Goal: Task Accomplishment & Management: Use online tool/utility

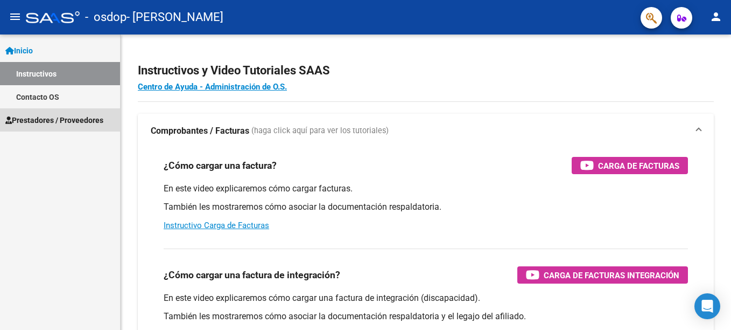
click at [79, 123] on span "Prestadores / Proveedores" at bounding box center [54, 120] width 98 height 12
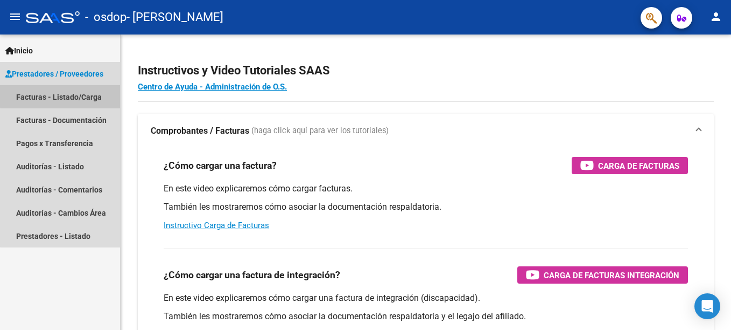
click at [66, 93] on link "Facturas - Listado/Carga" at bounding box center [60, 96] width 120 height 23
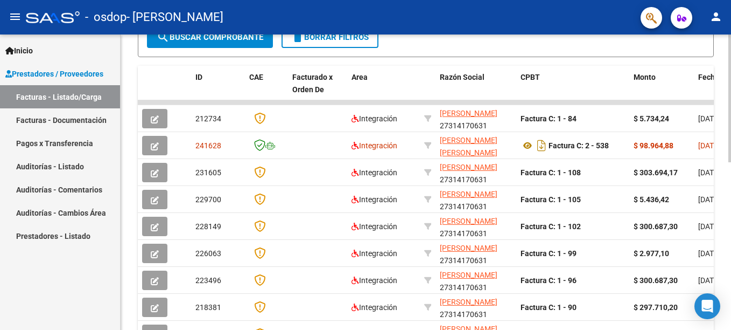
scroll to position [270, 0]
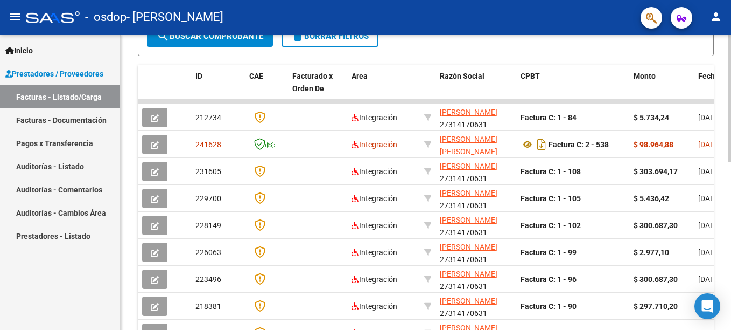
click at [723, 246] on html "menu - osdop - [PERSON_NAME] person Inicio Instructivos Contacto OS Prestadores…" at bounding box center [365, 165] width 731 height 330
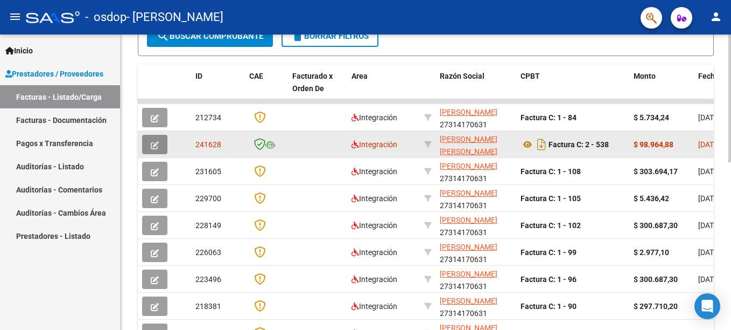
click at [151, 145] on icon "button" at bounding box center [155, 145] width 8 height 8
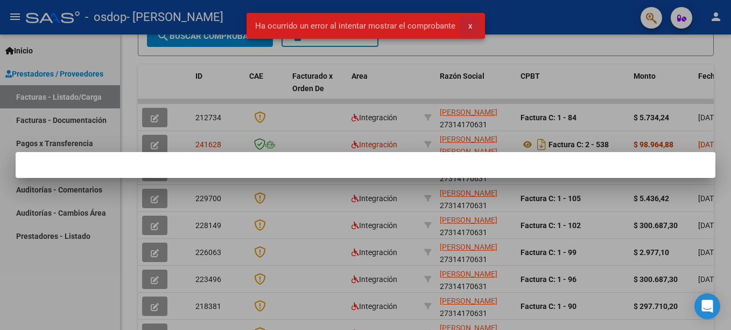
click at [469, 29] on span "x" at bounding box center [471, 26] width 4 height 10
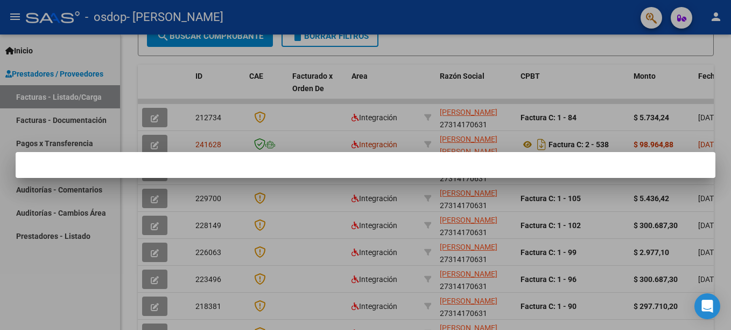
click at [438, 38] on div at bounding box center [365, 165] width 731 height 330
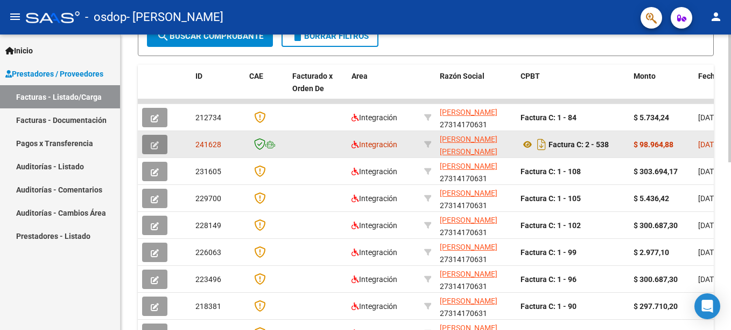
click at [156, 148] on icon "button" at bounding box center [155, 145] width 8 height 8
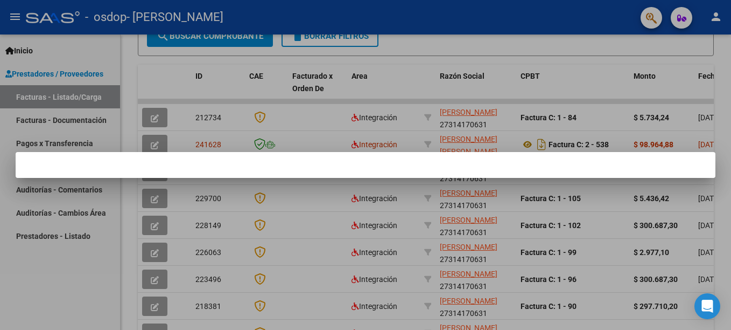
click at [406, 86] on div at bounding box center [365, 165] width 731 height 330
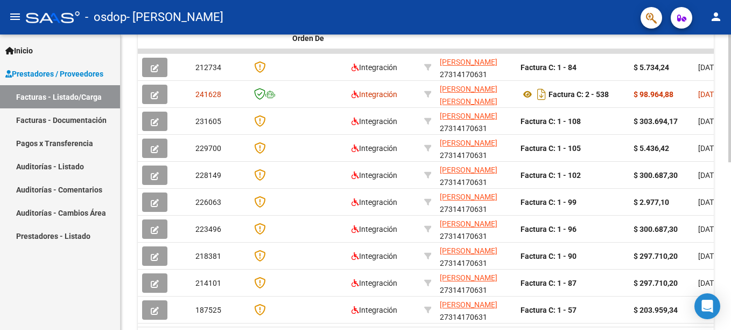
scroll to position [323, 0]
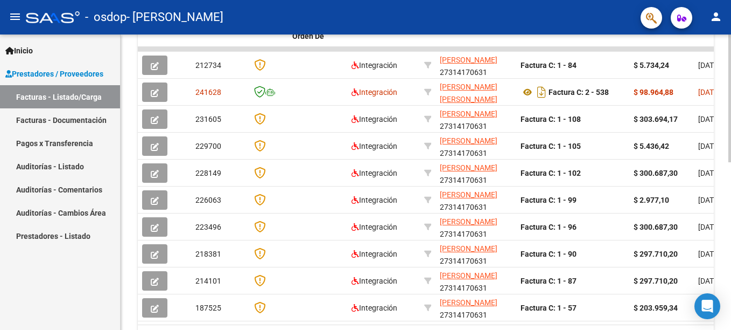
click at [723, 269] on html "menu - osdop - [PERSON_NAME] person Inicio Instructivos Contacto OS Prestadores…" at bounding box center [365, 165] width 731 height 330
click at [723, 273] on html "menu - osdop - [PERSON_NAME] person Inicio Instructivos Contacto OS Prestadores…" at bounding box center [365, 165] width 731 height 330
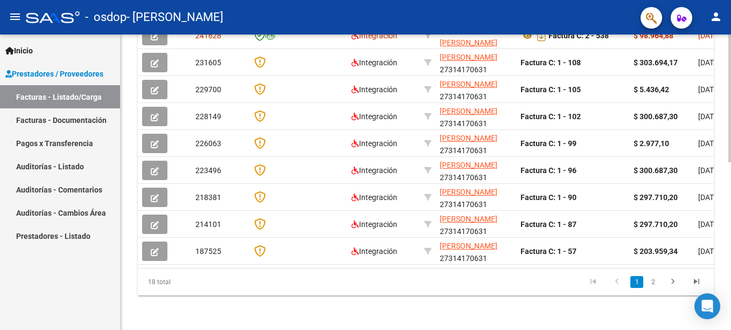
click at [723, 329] on html "menu - osdop - [PERSON_NAME] person Inicio Instructivos Contacto OS Prestadores…" at bounding box center [365, 165] width 731 height 330
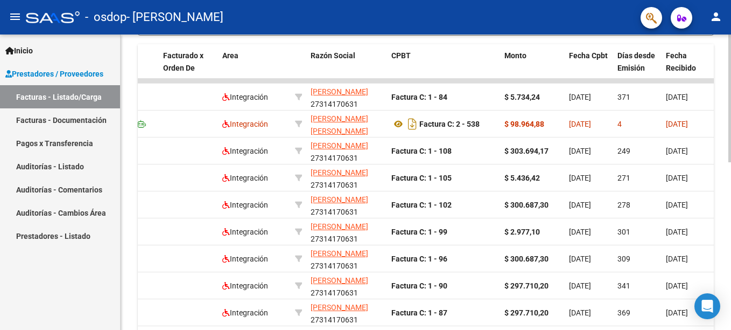
scroll to position [301, 0]
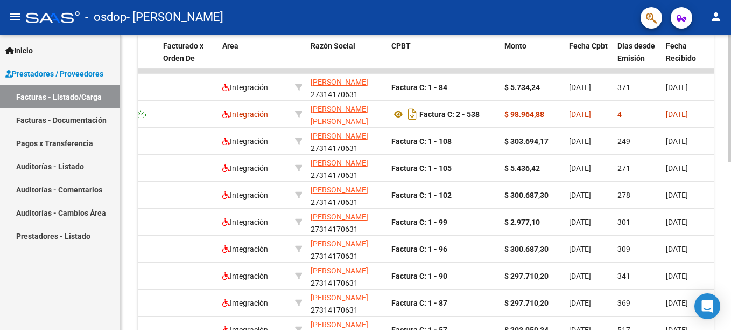
click at [723, 203] on html "menu - osdop - [PERSON_NAME] person Inicio Instructivos Contacto OS Prestadores…" at bounding box center [365, 165] width 731 height 330
click at [723, 19] on button "person" at bounding box center [717, 17] width 22 height 22
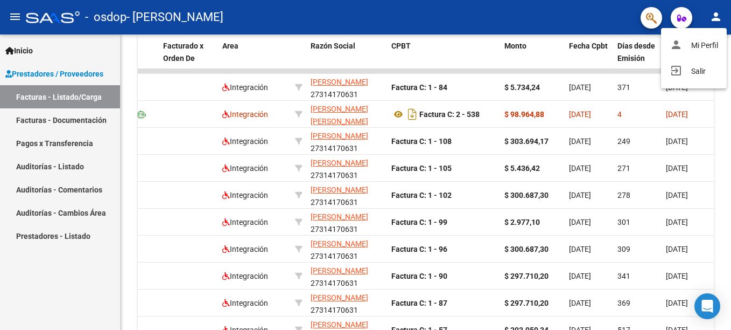
click at [723, 310] on html "menu - osdop - [PERSON_NAME] person Inicio Instructivos Contacto OS Prestadores…" at bounding box center [365, 165] width 731 height 330
click at [723, 206] on html "menu - osdop - [PERSON_NAME] person Inicio Instructivos Contacto OS Prestadores…" at bounding box center [365, 165] width 731 height 330
click at [344, 59] on div at bounding box center [365, 165] width 731 height 330
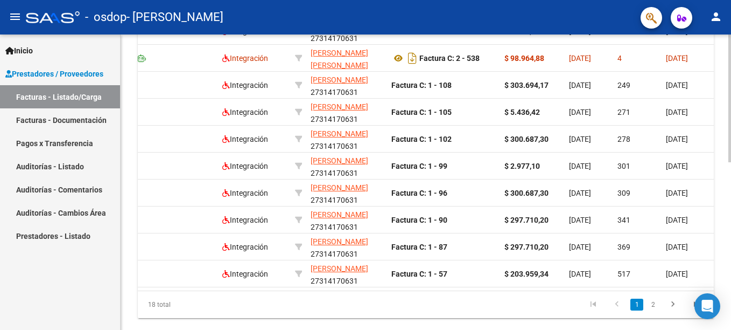
scroll to position [388, 0]
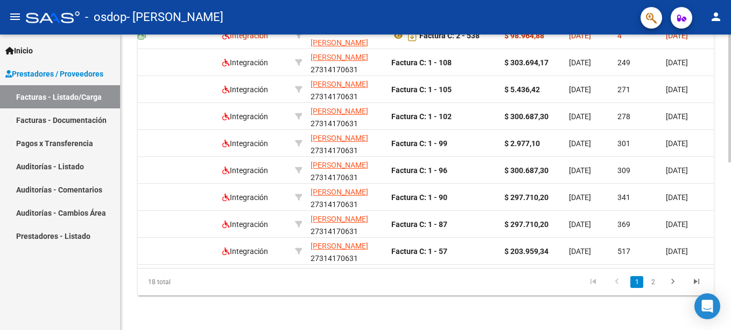
click at [723, 317] on html "menu - osdop - [PERSON_NAME] person Inicio Instructivos Contacto OS Prestadores…" at bounding box center [365, 165] width 731 height 330
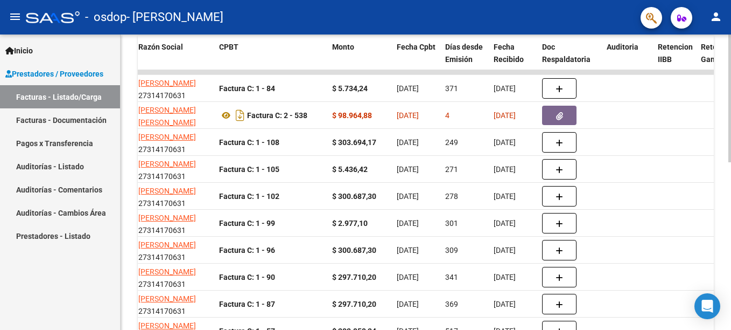
scroll to position [285, 0]
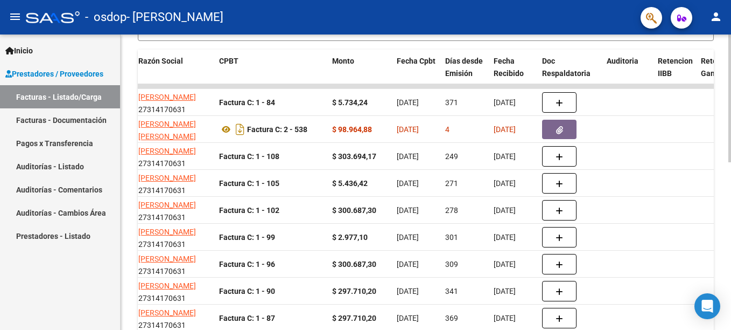
click at [723, 234] on html "menu - osdop - [PERSON_NAME] person Inicio Instructivos Contacto OS Prestadores…" at bounding box center [365, 165] width 731 height 330
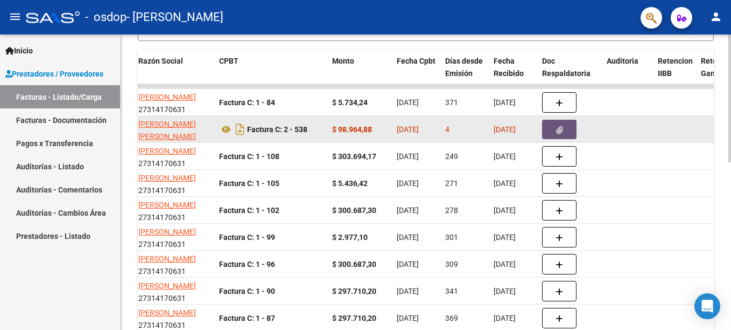
click at [561, 133] on icon "button" at bounding box center [559, 130] width 7 height 8
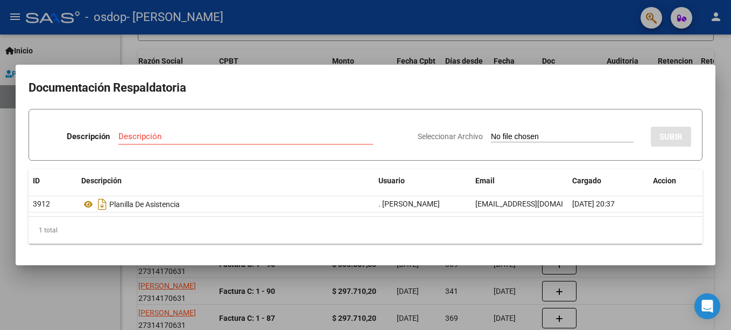
click at [373, 45] on div at bounding box center [365, 165] width 731 height 330
